Goal: Task Accomplishment & Management: Manage account settings

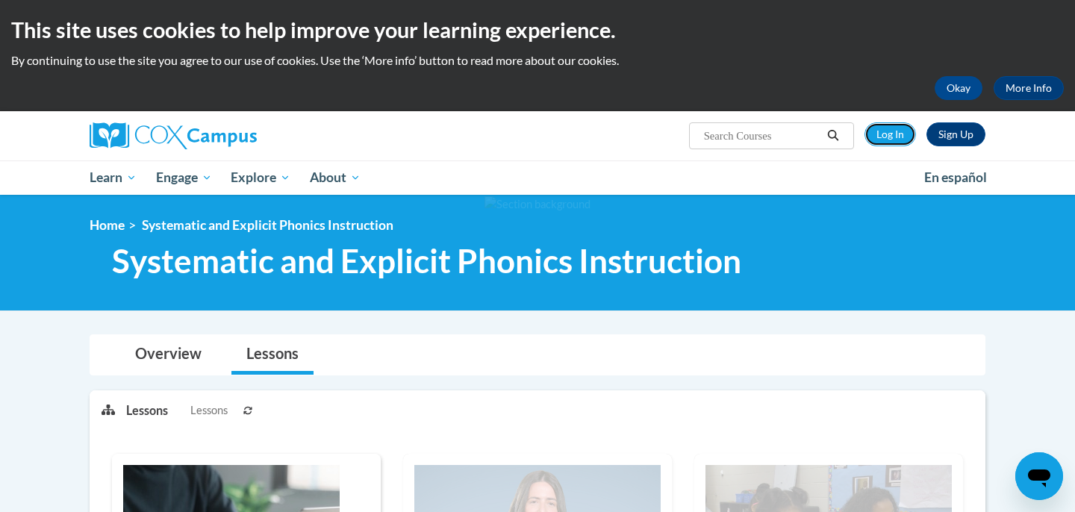
click at [902, 128] on link "Log In" at bounding box center [891, 134] width 52 height 24
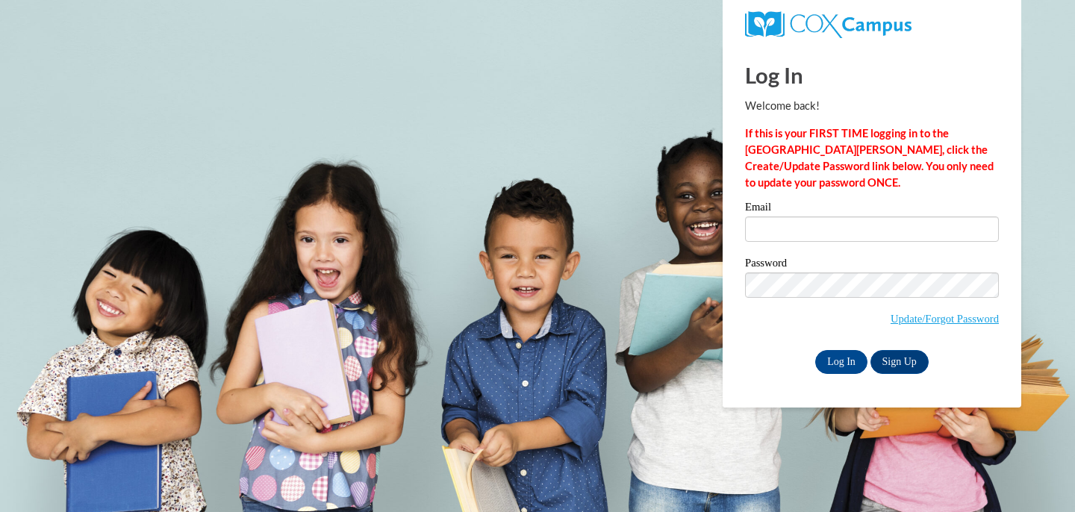
click at [821, 212] on label "Email" at bounding box center [872, 209] width 254 height 15
click at [821, 217] on input "Email" at bounding box center [872, 229] width 254 height 25
click at [821, 224] on input "Email" at bounding box center [872, 229] width 254 height 25
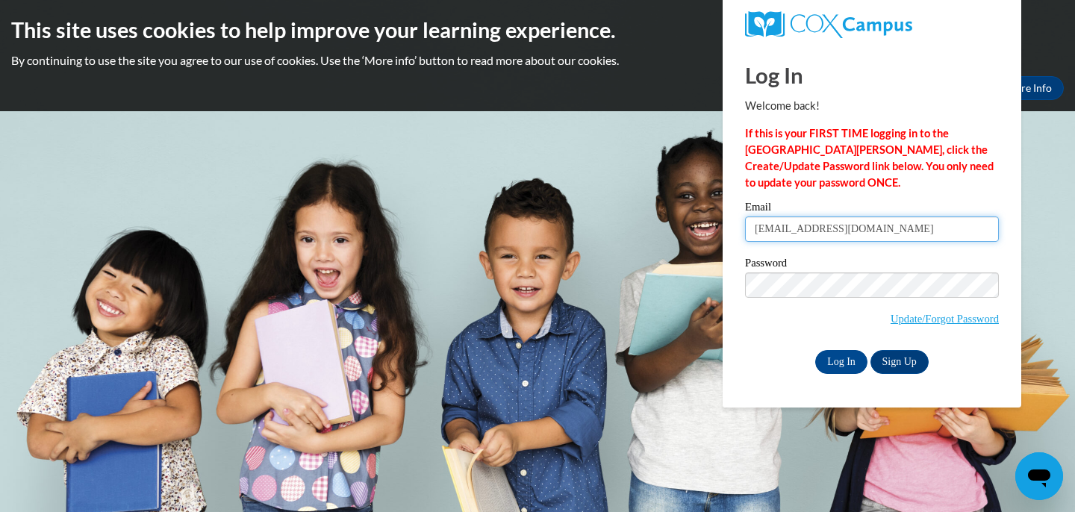
type input "tdeka@uw.edu"
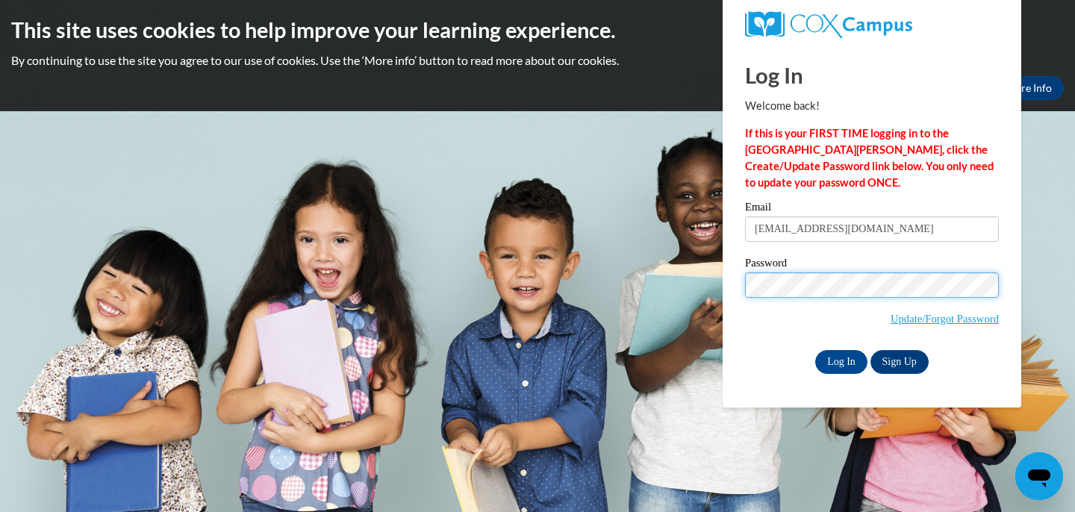
click at [816, 350] on input "Log In" at bounding box center [842, 362] width 52 height 24
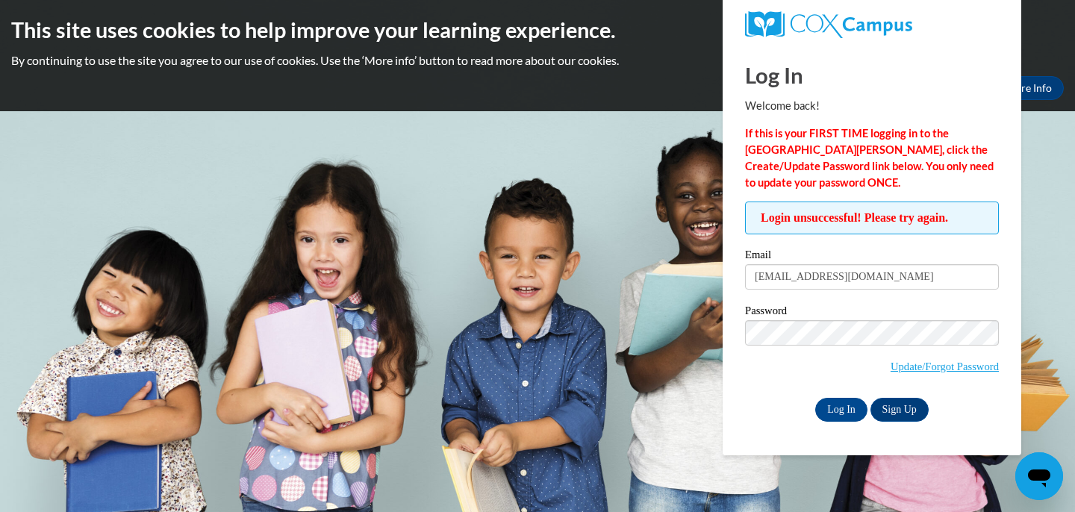
click at [816, 398] on input "Log In" at bounding box center [842, 410] width 52 height 24
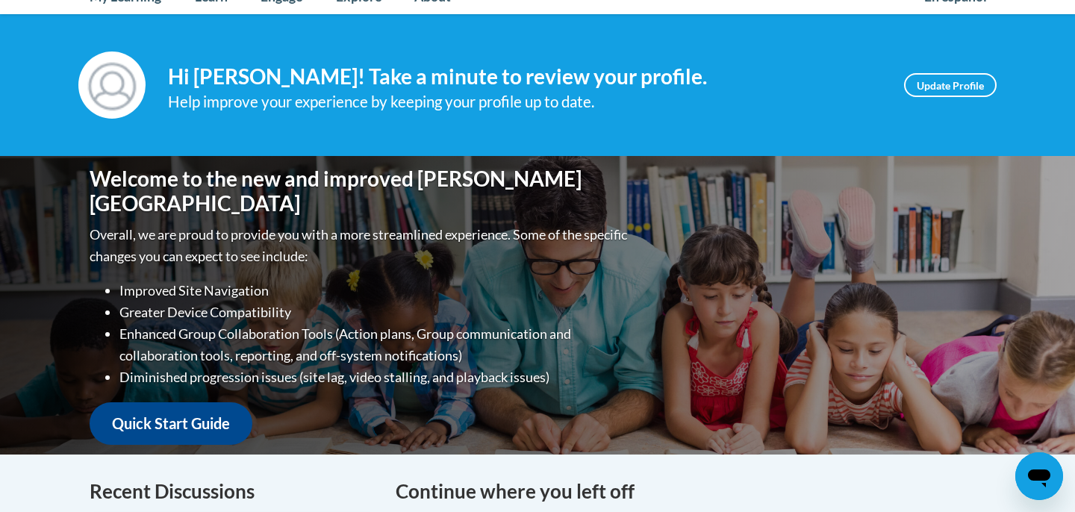
scroll to position [648, 0]
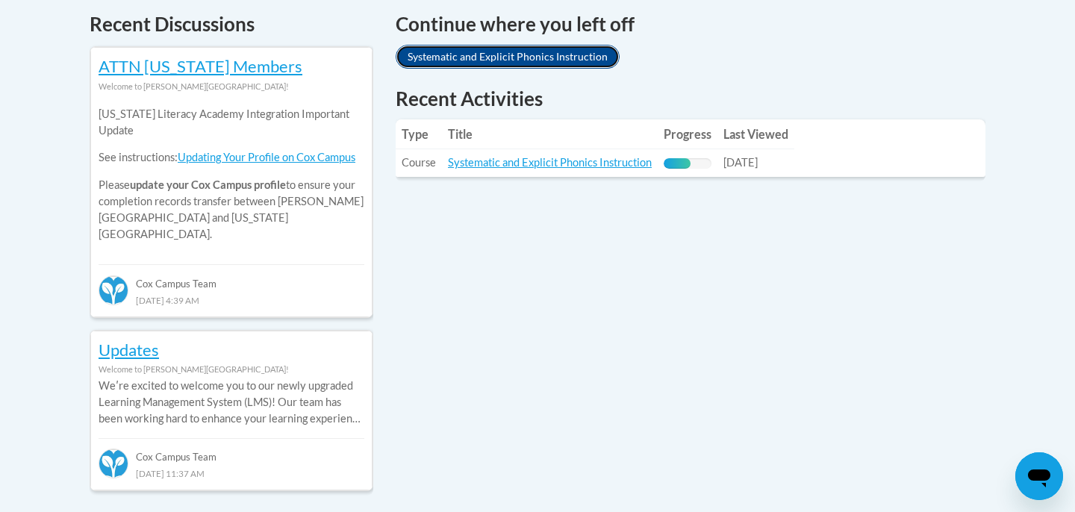
click at [535, 60] on link "Systematic and Explicit Phonics Instruction" at bounding box center [508, 57] width 224 height 24
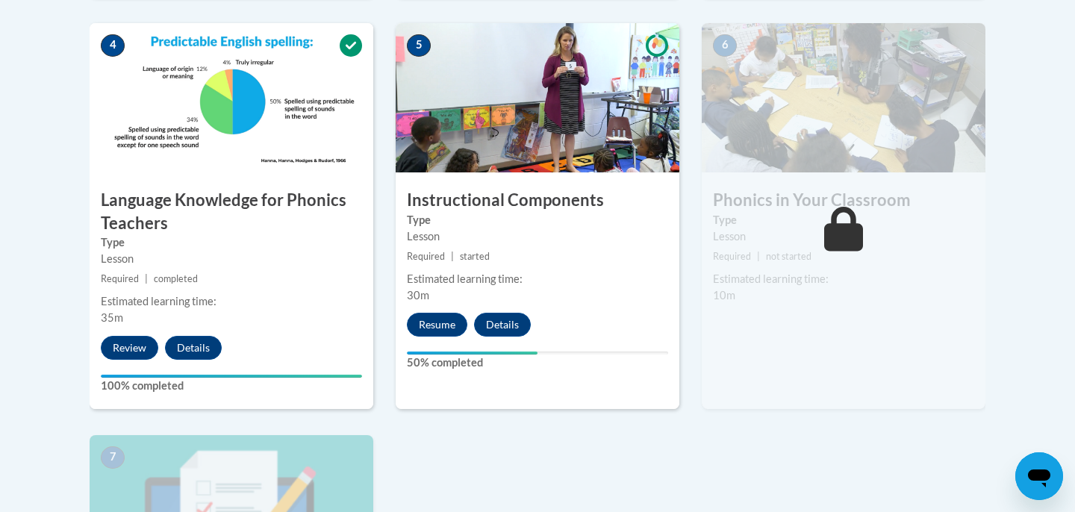
scroll to position [907, 0]
